Goal: Find specific page/section: Find specific page/section

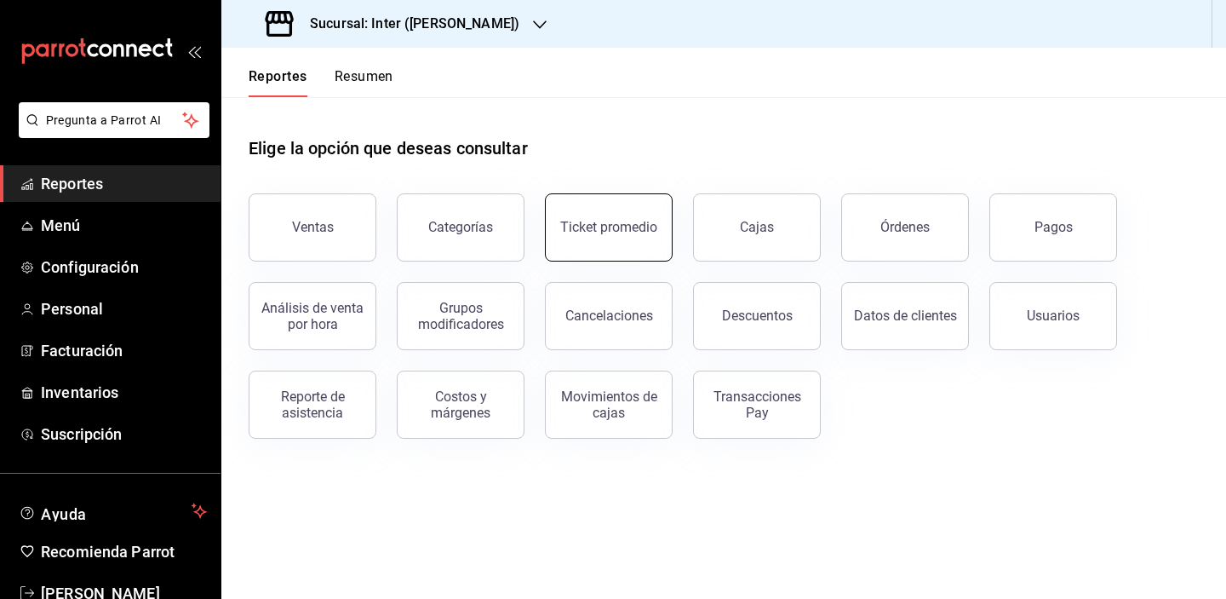
click at [669, 223] on div "Ticket promedio" at bounding box center [599, 217] width 148 height 89
click at [616, 229] on div "Ticket promedio" at bounding box center [608, 227] width 97 height 16
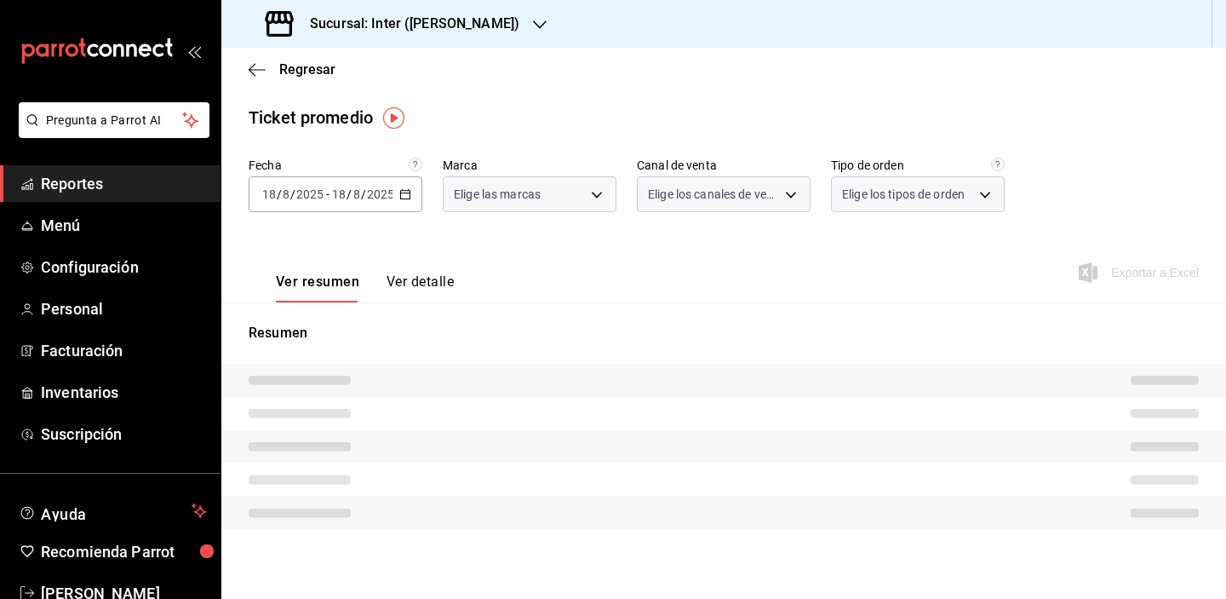
type input "a22f98e6-325f-4293-924e-6fed97b22470"
type input "PARROT,UBER_EATS,RAPPI,DIDI_FOOD,ONLINE"
type input "e7c4fbd0-add9-4c9b-8741-afc548af4a3b,EXTERNAL"
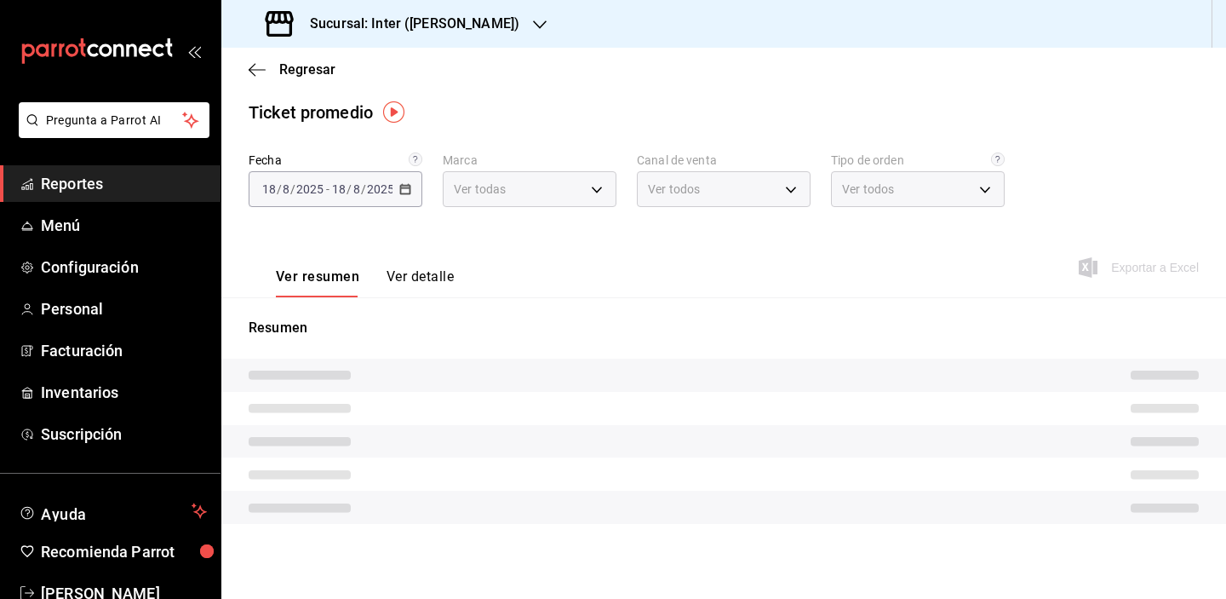
scroll to position [5, 0]
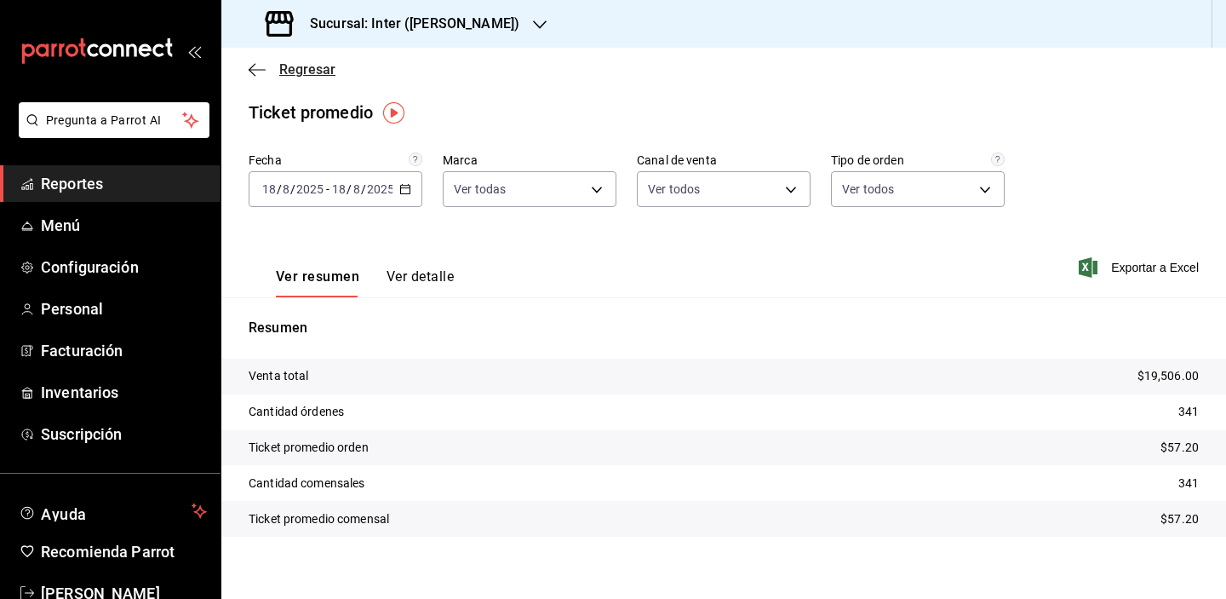
click at [305, 72] on span "Regresar" at bounding box center [307, 69] width 56 height 16
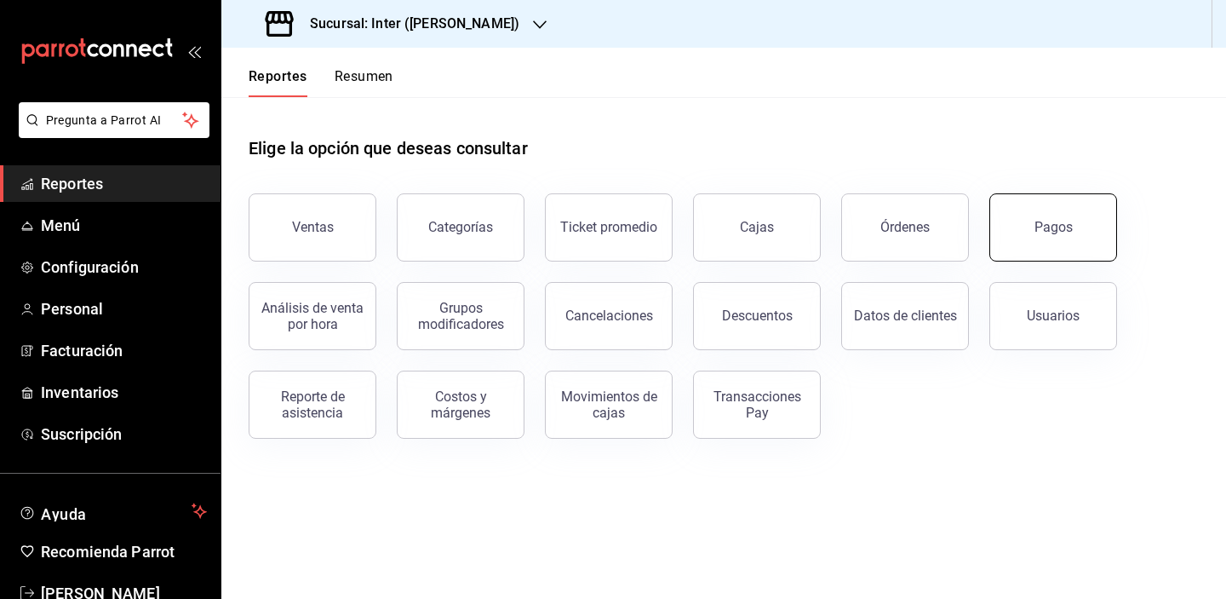
click at [1043, 244] on button "Pagos" at bounding box center [1053, 227] width 128 height 68
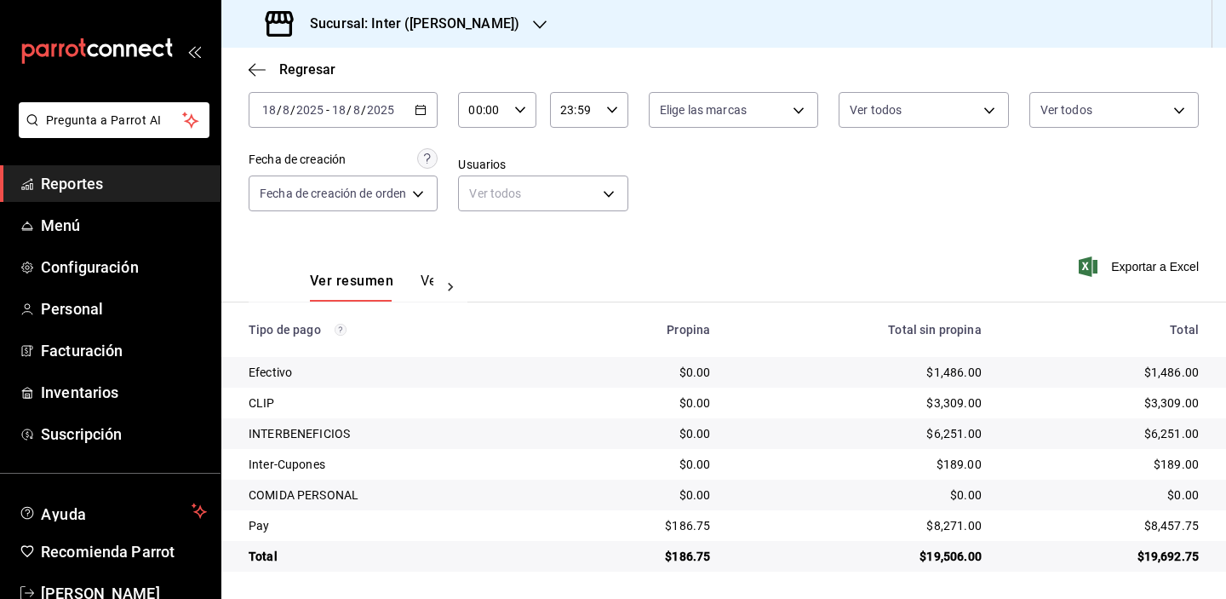
click at [765, 294] on div "Ver resumen Ver pagos Exportar a Excel" at bounding box center [723, 277] width 1005 height 90
